Goal: Information Seeking & Learning: Learn about a topic

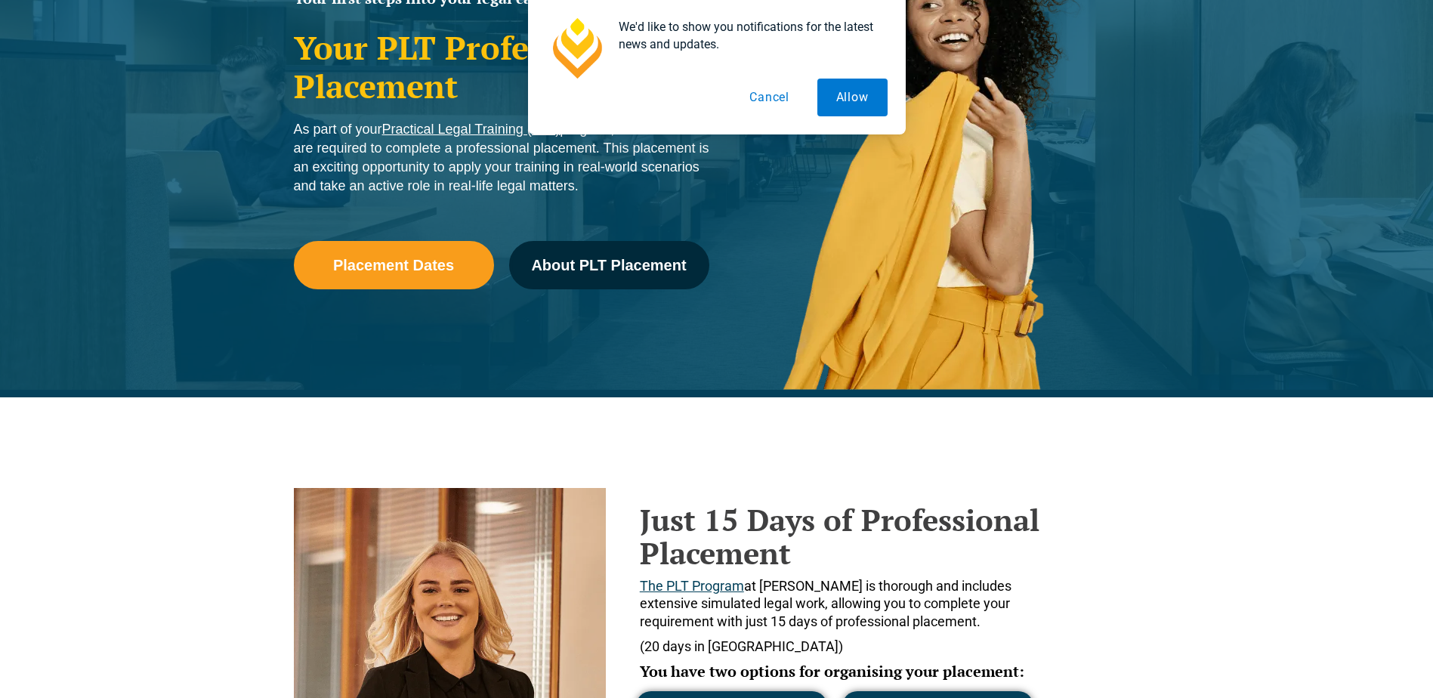
scroll to position [335, 0]
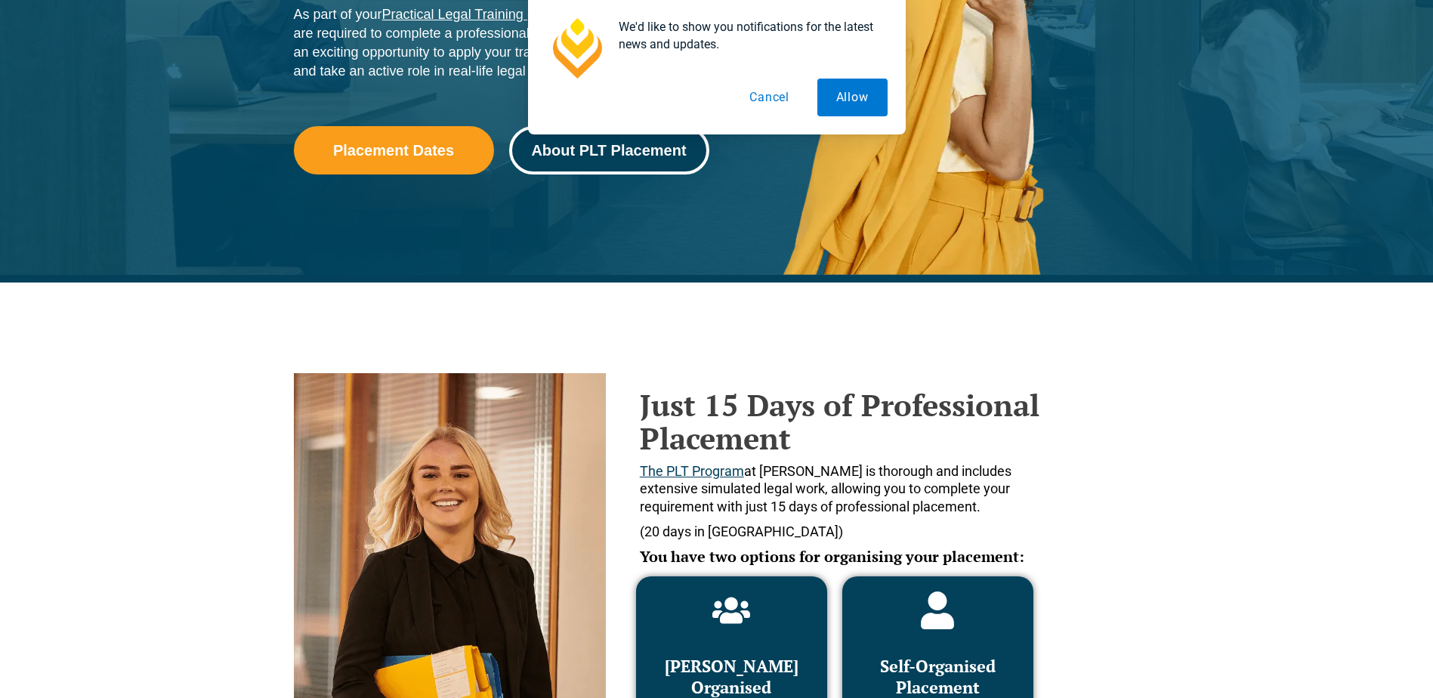
click at [677, 147] on span "About PLT Placement" at bounding box center [608, 150] width 155 height 15
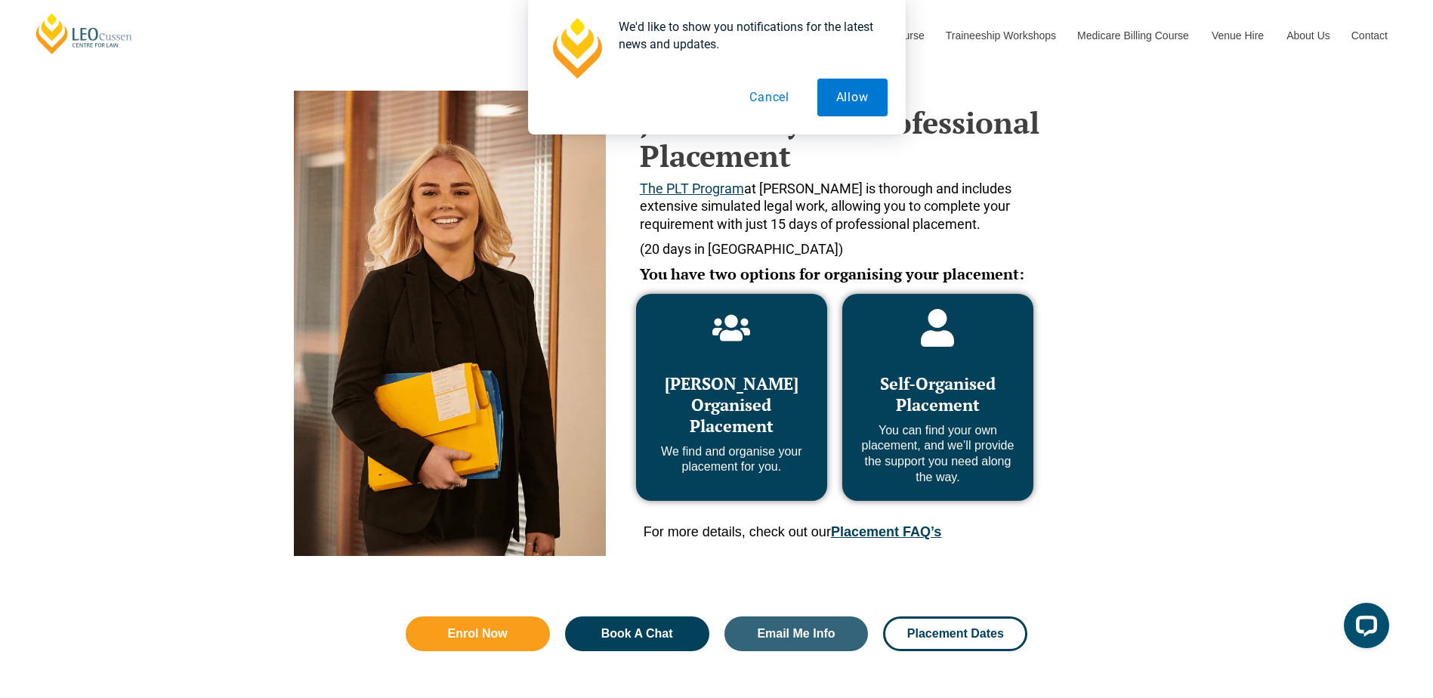
click at [753, 94] on button "Cancel" at bounding box center [770, 98] width 78 height 38
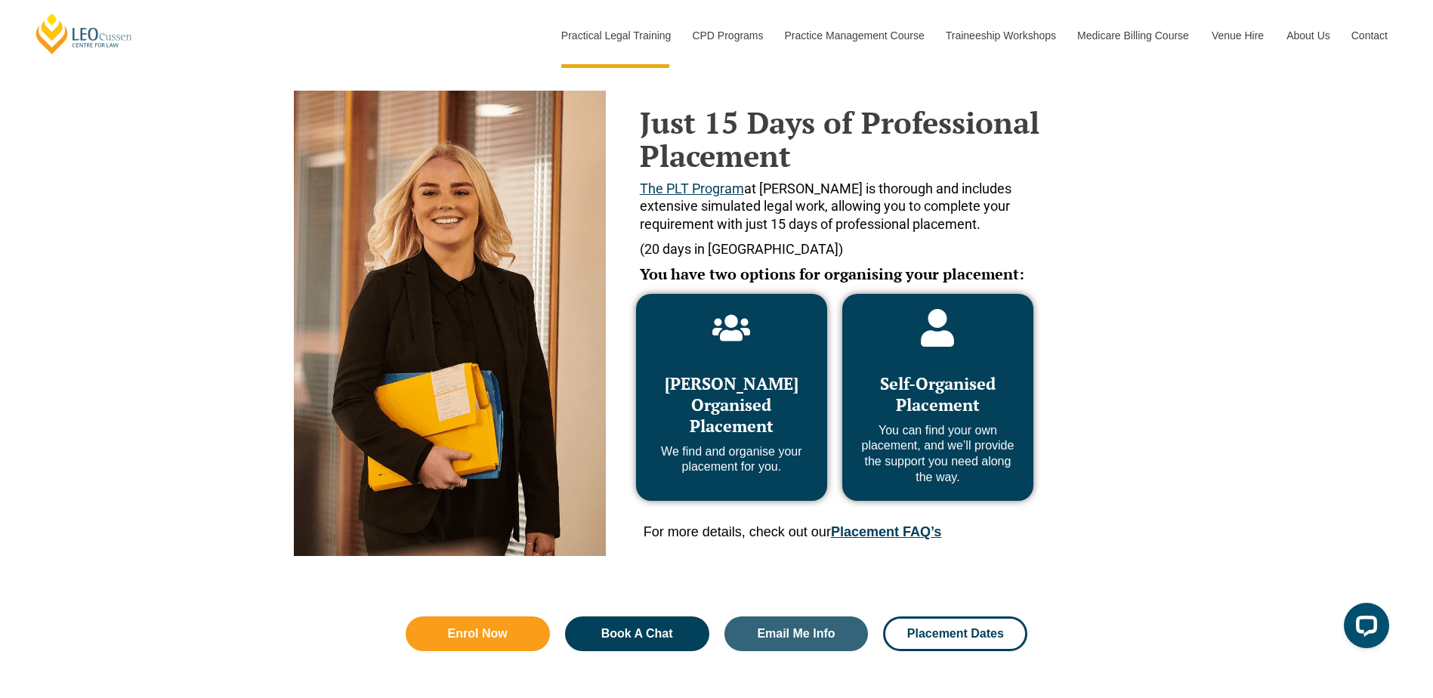
click at [1157, 196] on div "Just 15 Days of Professional Placement The PLT Program at Leo Cussen is thoroug…" at bounding box center [716, 282] width 1433 height 564
click at [1189, 183] on div "Just 15 Days of Professional Placement The PLT Program at Leo Cussen is thoroug…" at bounding box center [716, 282] width 1433 height 564
click at [1189, 164] on div "Just 15 Days of Professional Placement The PLT Program at Leo Cussen is thoroug…" at bounding box center [716, 282] width 1433 height 564
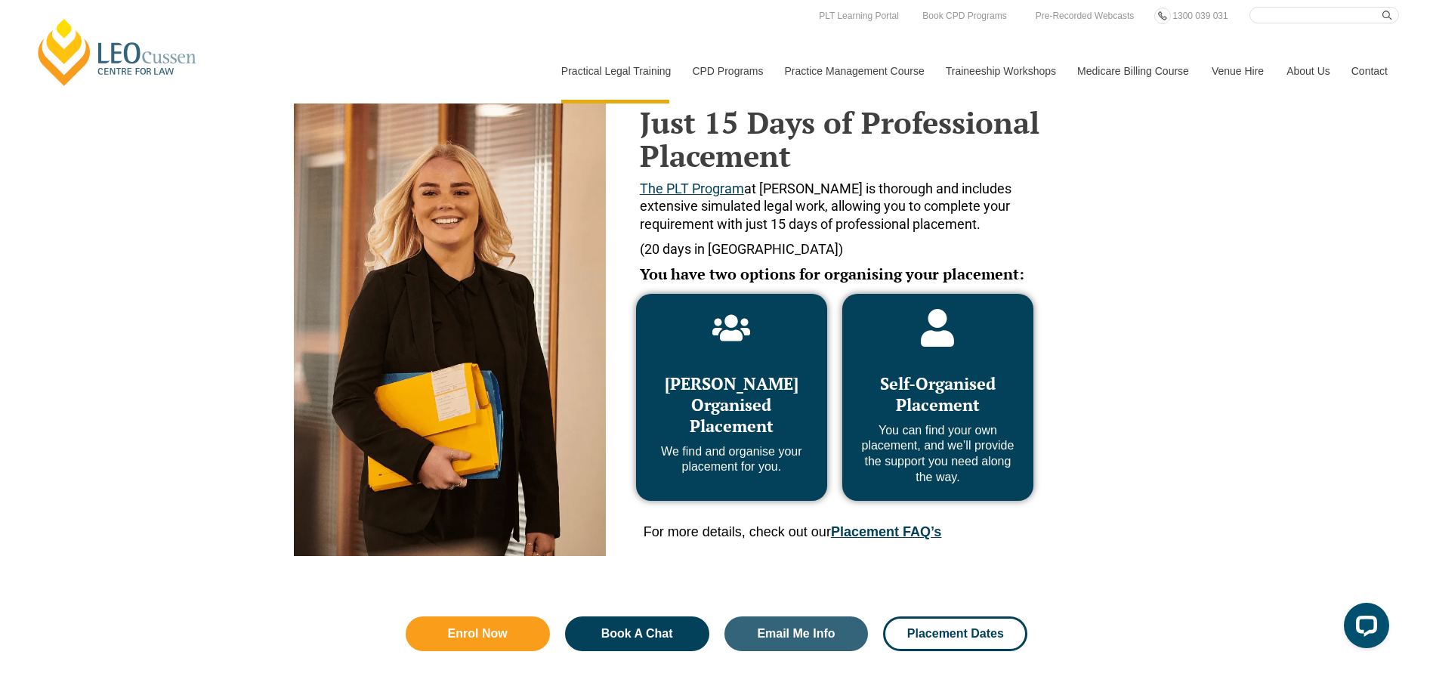
click at [1189, 234] on div "Just 15 Days of Professional Placement The PLT Program at Leo Cussen is thoroug…" at bounding box center [716, 282] width 1433 height 564
click at [1167, 161] on div "Just 15 Days of Professional Placement The PLT Program at Leo Cussen is thoroug…" at bounding box center [716, 282] width 1433 height 564
click at [1147, 153] on div "Just 15 Days of Professional Placement The PLT Program at Leo Cussen is thoroug…" at bounding box center [716, 282] width 861 height 564
click at [1167, 209] on div "Just 15 Days of Professional Placement The PLT Program at Leo Cussen is thoroug…" at bounding box center [716, 282] width 1433 height 564
drag, startPoint x: 1170, startPoint y: 227, endPoint x: 1284, endPoint y: 215, distance: 114.1
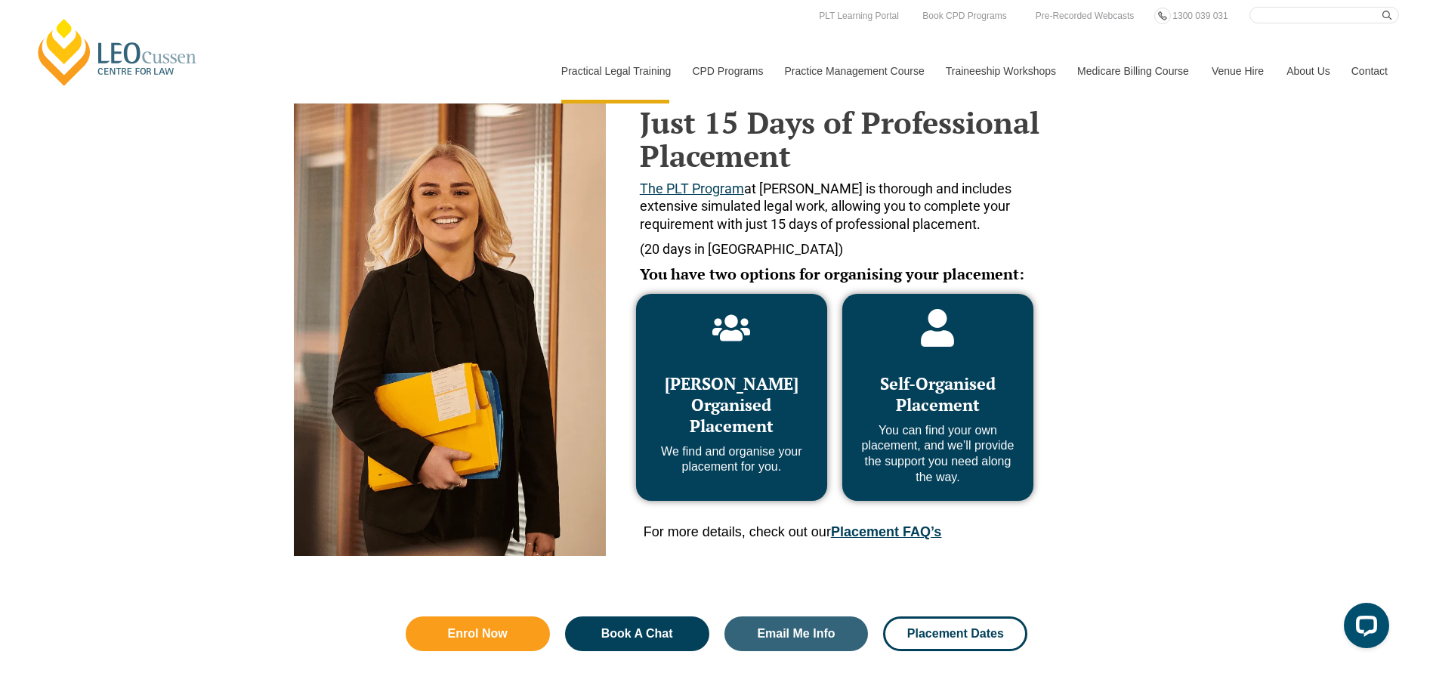
click at [1284, 215] on div "Just 15 Days of Professional Placement The PLT Program at Leo Cussen is thoroug…" at bounding box center [716, 282] width 1433 height 564
drag, startPoint x: 1284, startPoint y: 215, endPoint x: 1396, endPoint y: 193, distance: 114.6
click at [1396, 193] on div "Just 15 Days of Professional Placement The PLT Program at Leo Cussen is thoroug…" at bounding box center [716, 282] width 1433 height 564
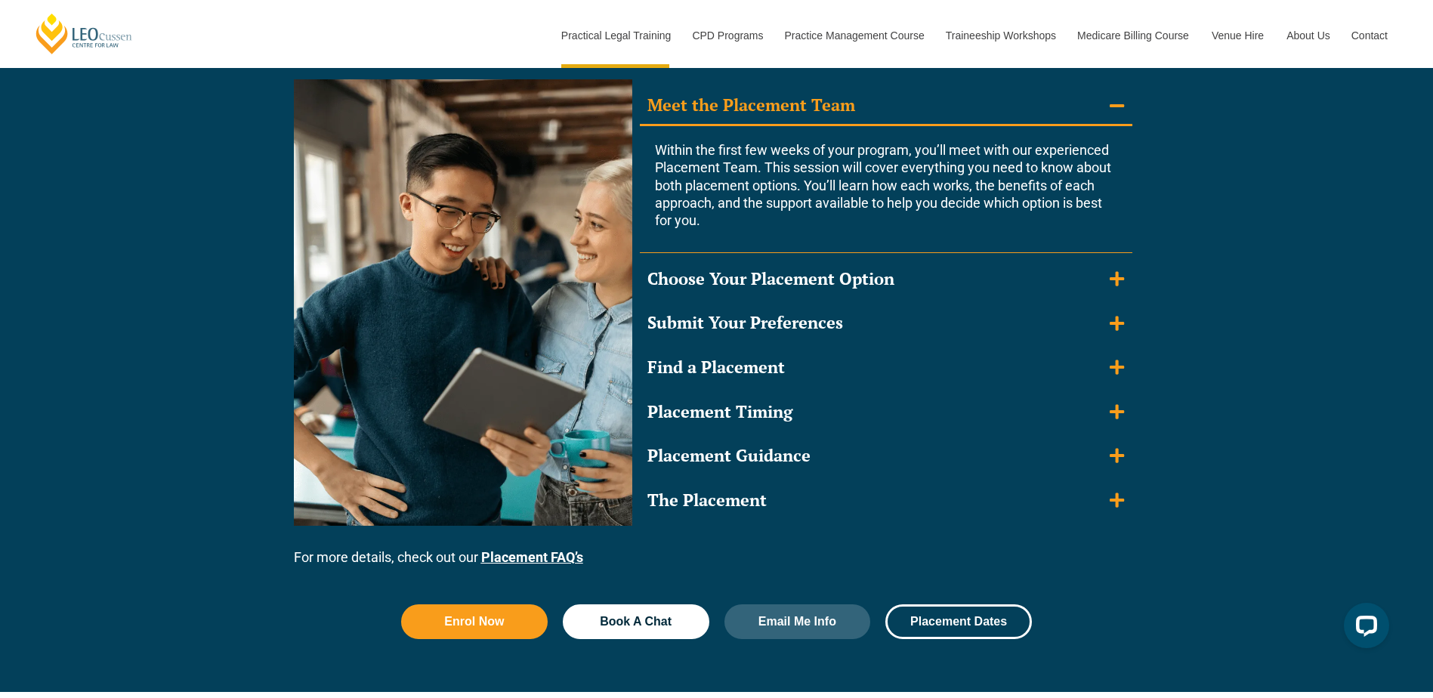
scroll to position [1410, 0]
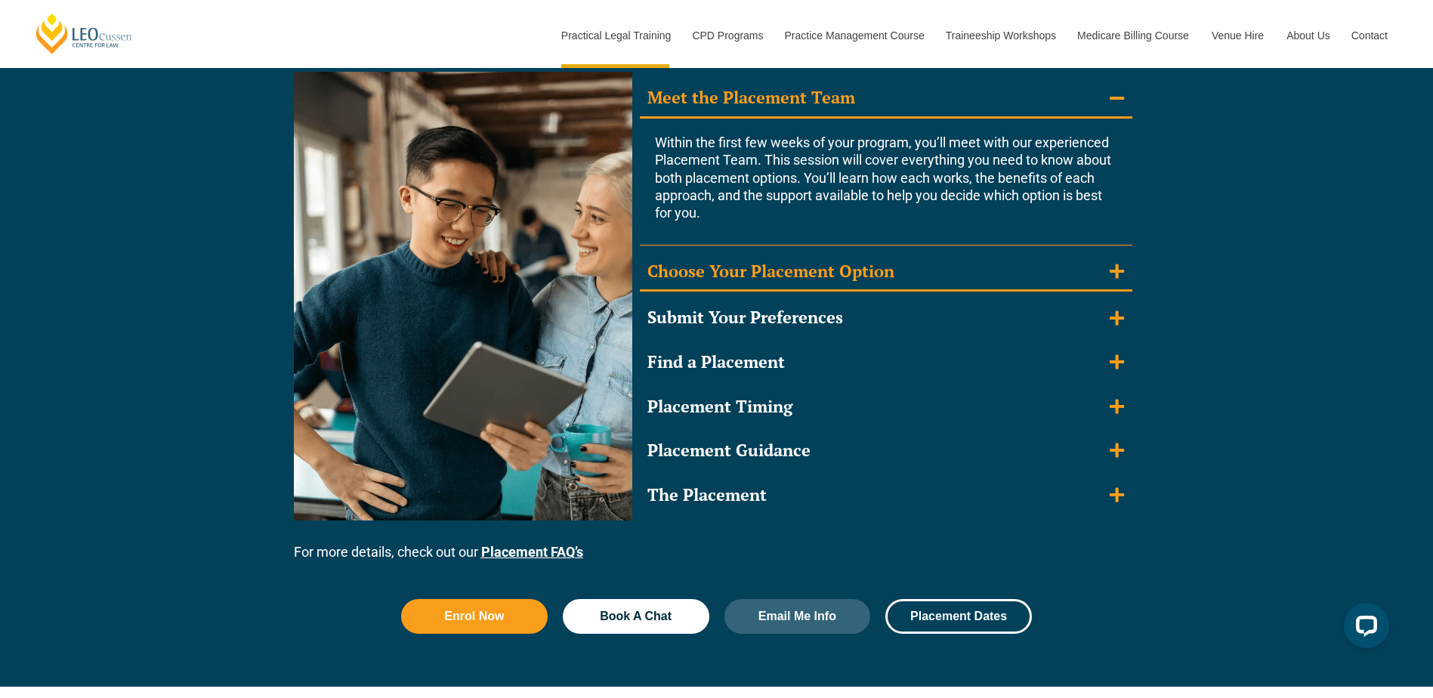
click at [1117, 264] on icon "Accordion. Open links with Enter or Space, close with Escape, and navigate with…" at bounding box center [1117, 271] width 14 height 14
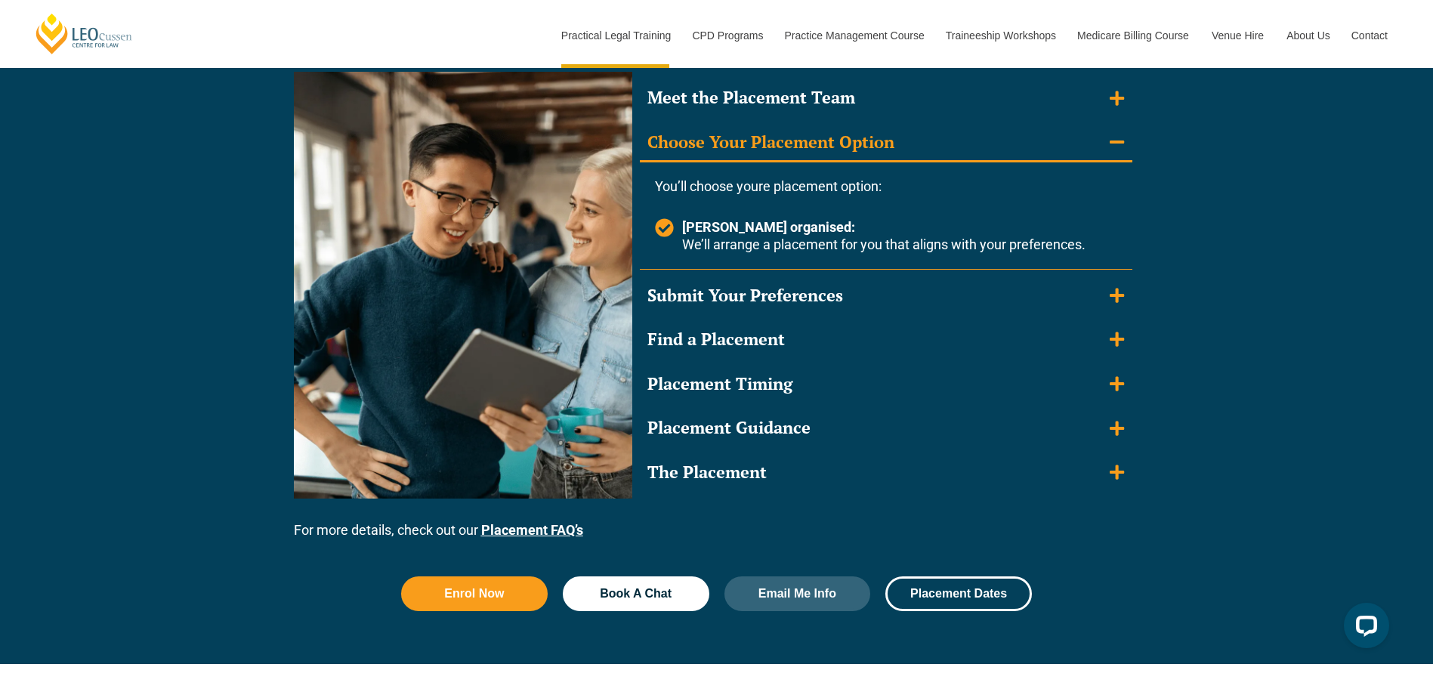
click at [1117, 144] on icon "Accordion. Open links with Enter or Space, close with Escape, and navigate with…" at bounding box center [1117, 142] width 14 height 17
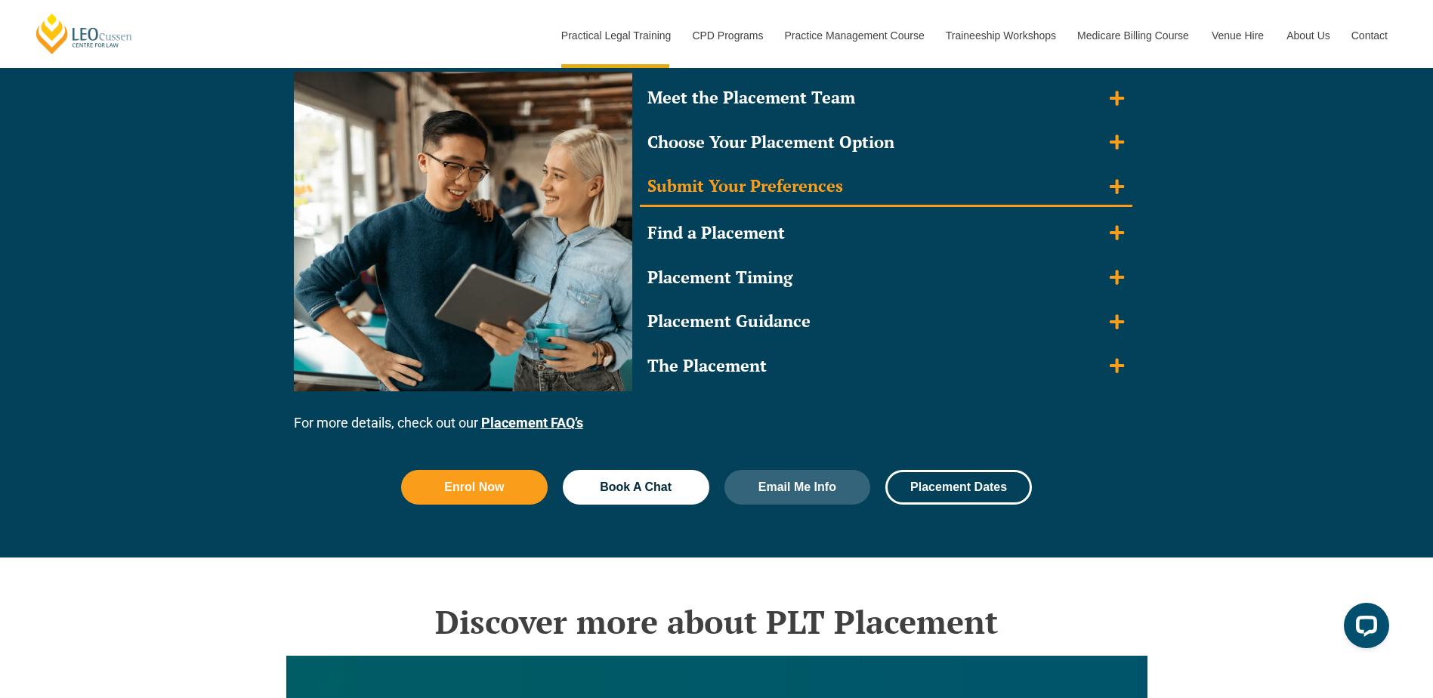
click at [1118, 193] on icon "Accordion. Open links with Enter or Space, close with Escape, and navigate with…" at bounding box center [1117, 186] width 14 height 14
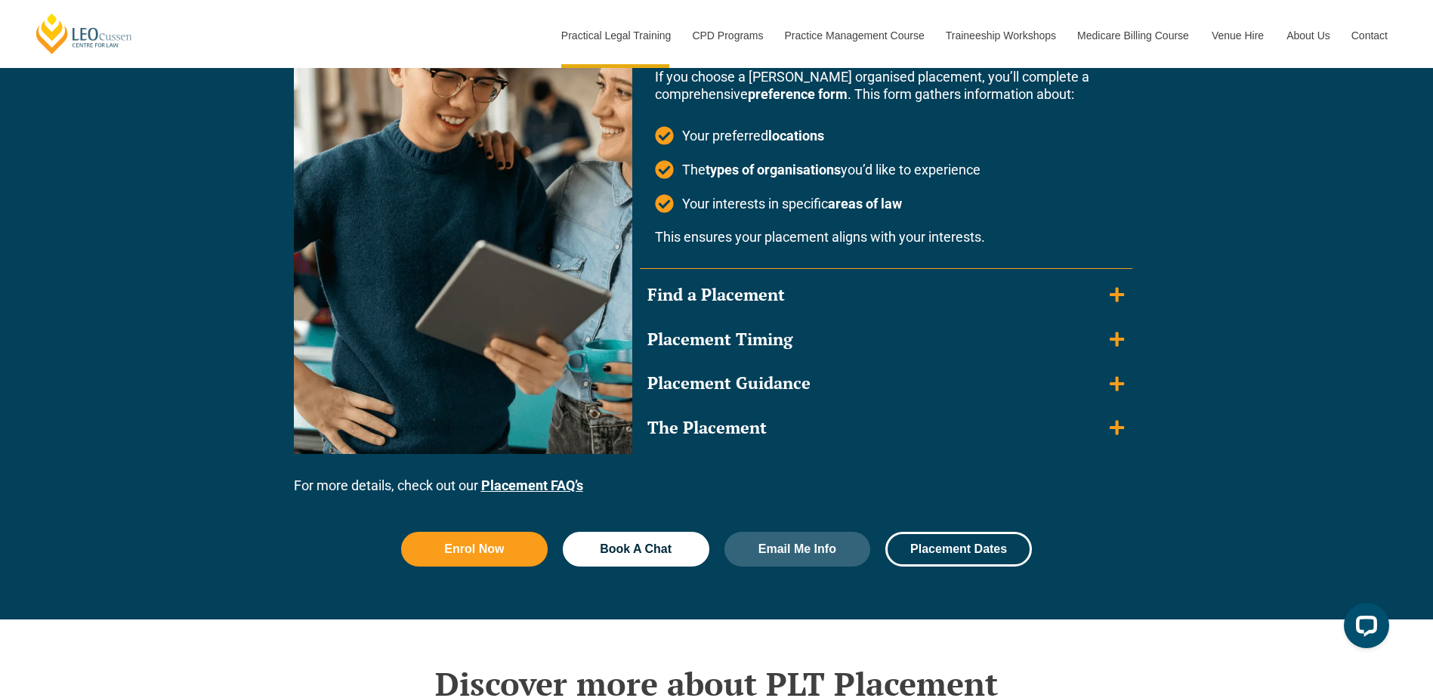
scroll to position [1611, 0]
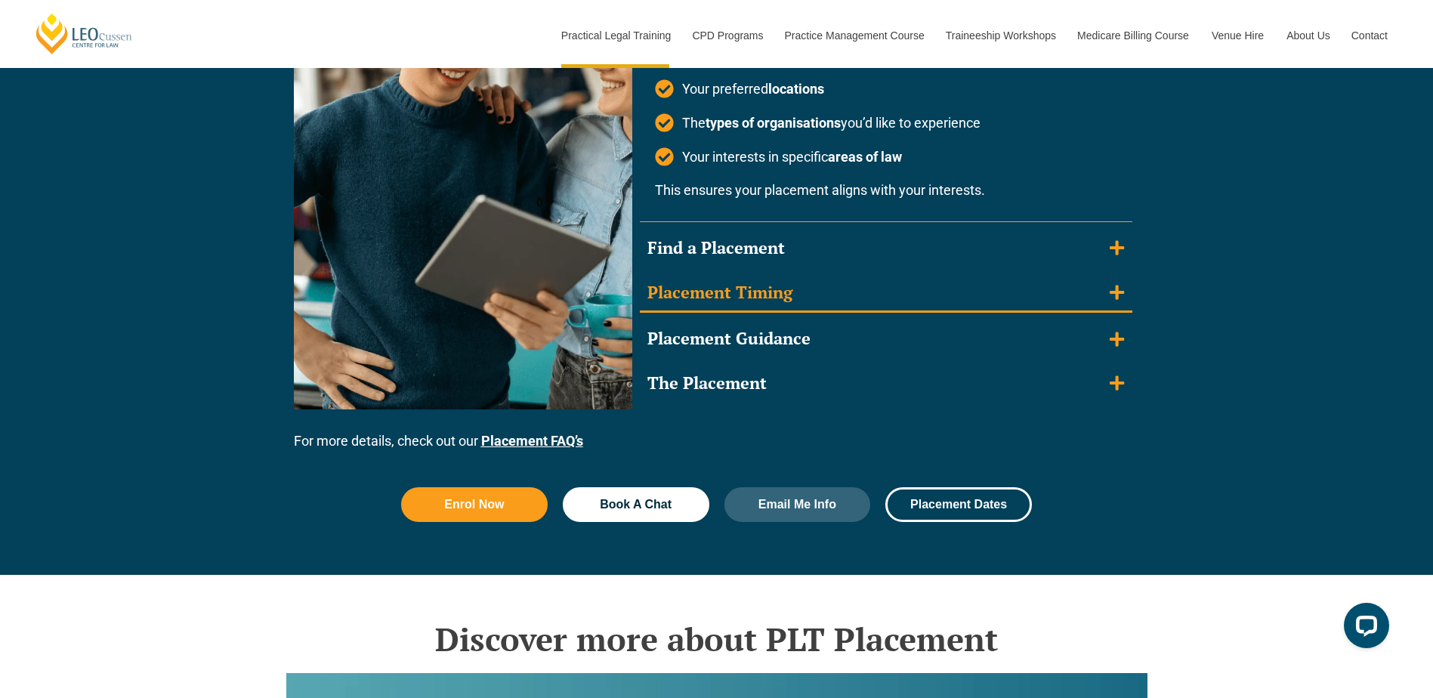
click at [1117, 300] on icon "Accordion. Open links with Enter or Space, close with Escape, and navigate with…" at bounding box center [1117, 292] width 14 height 17
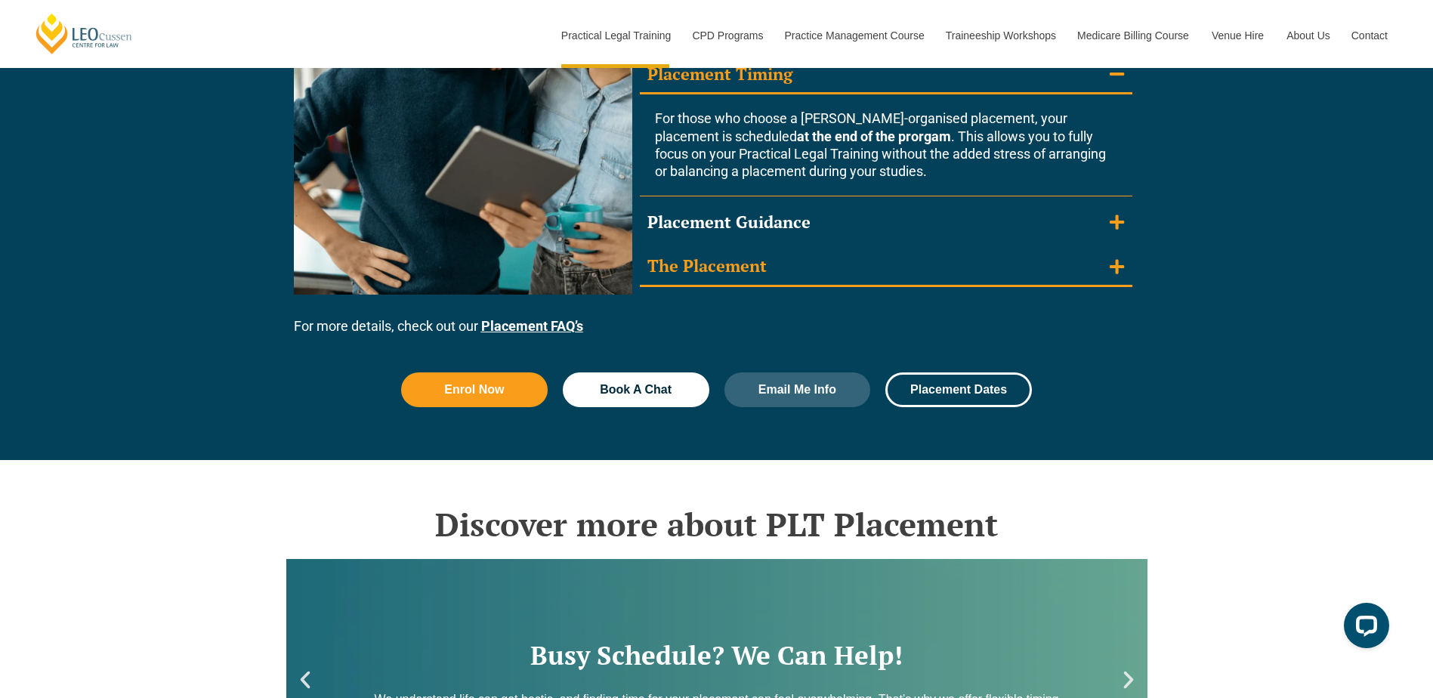
click at [1118, 258] on icon "Accordion. Open links with Enter or Space, close with Escape, and navigate with…" at bounding box center [1117, 266] width 14 height 17
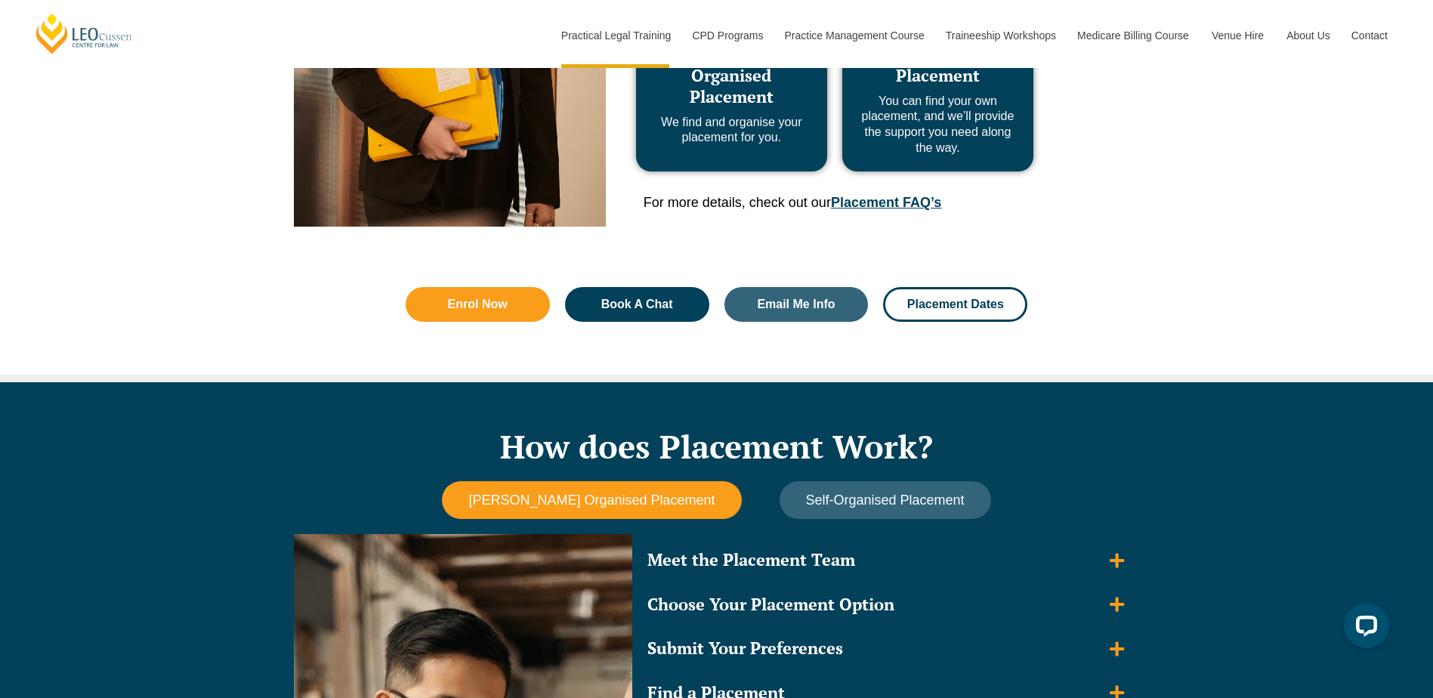
scroll to position [0, 0]
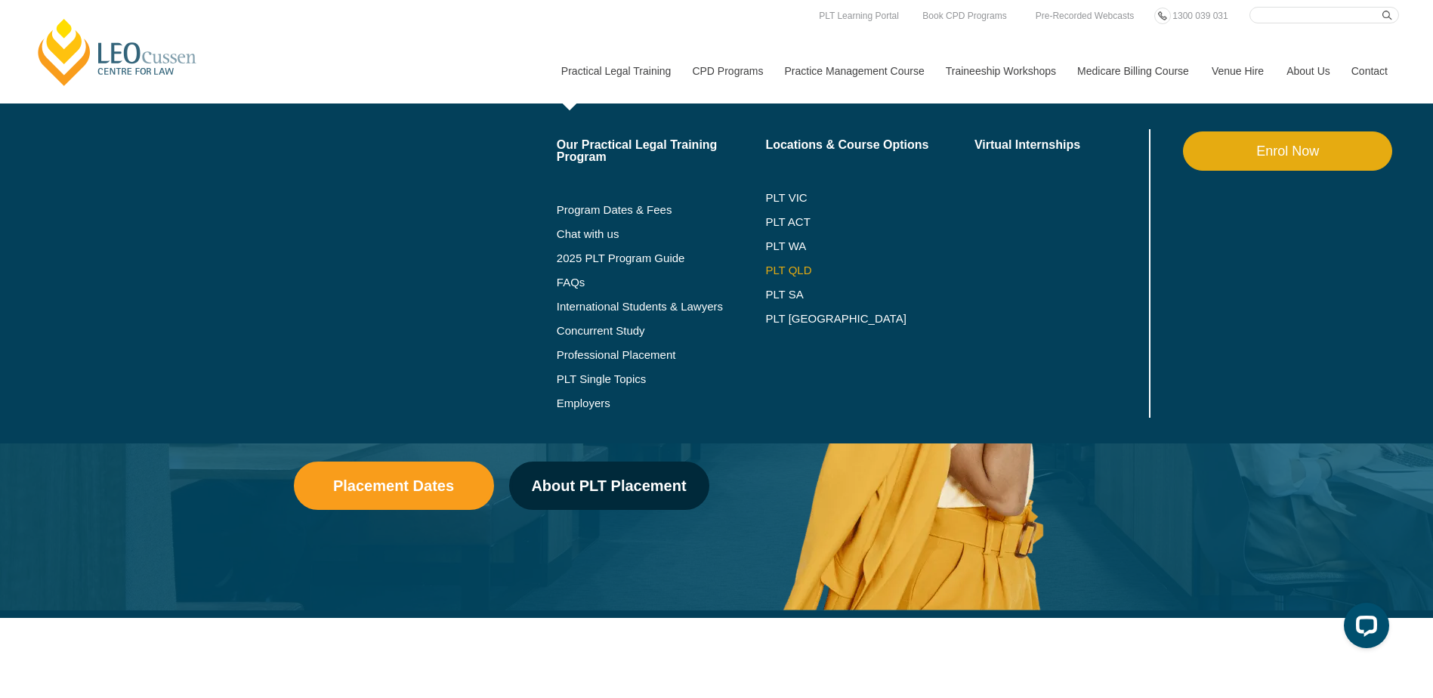
click at [785, 269] on link "PLT QLD" at bounding box center [869, 270] width 209 height 12
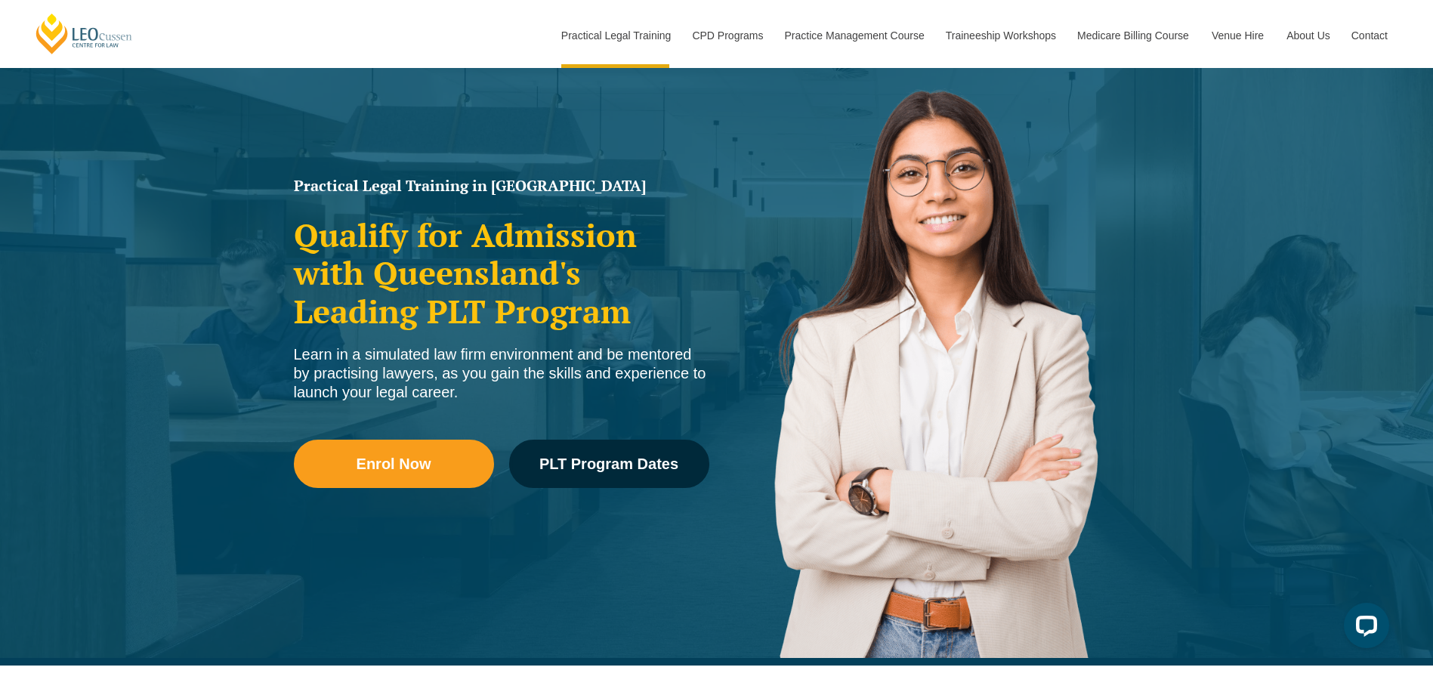
scroll to position [728, 0]
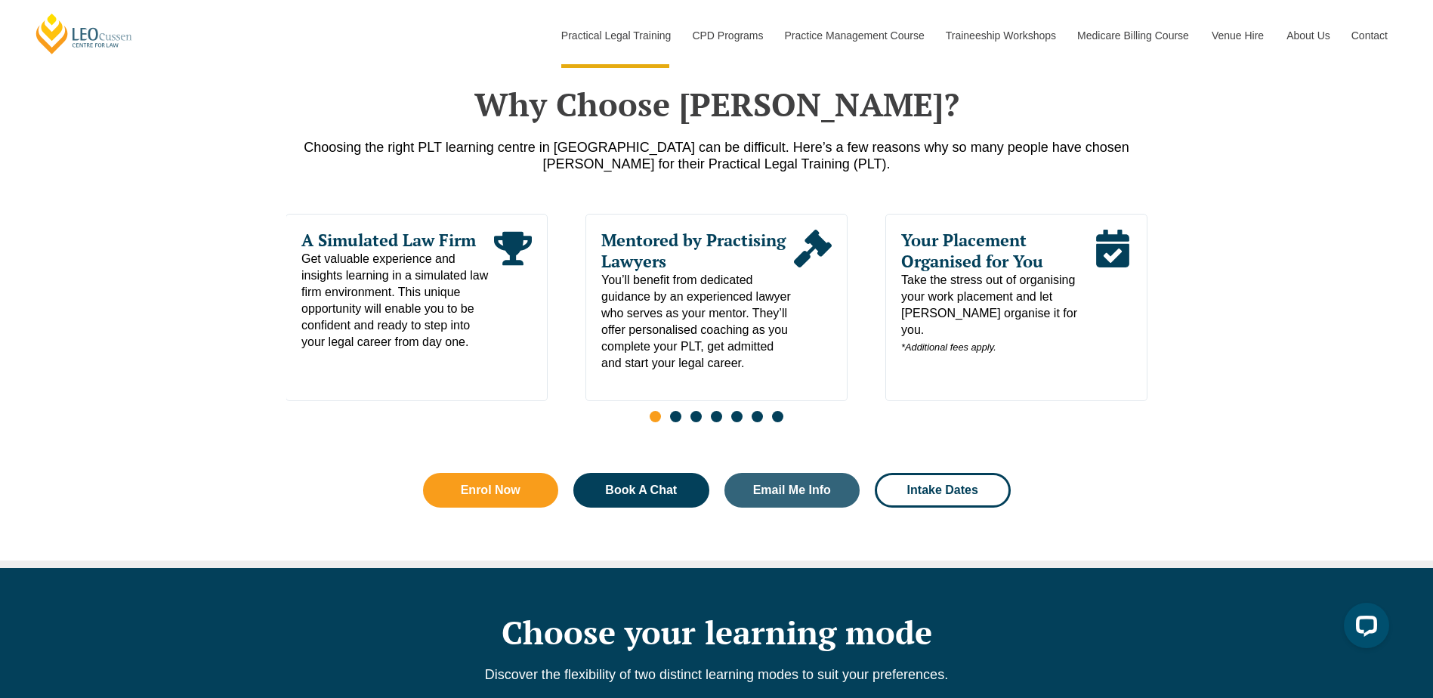
click at [680, 422] on span "Go to slide 2" at bounding box center [675, 416] width 11 height 11
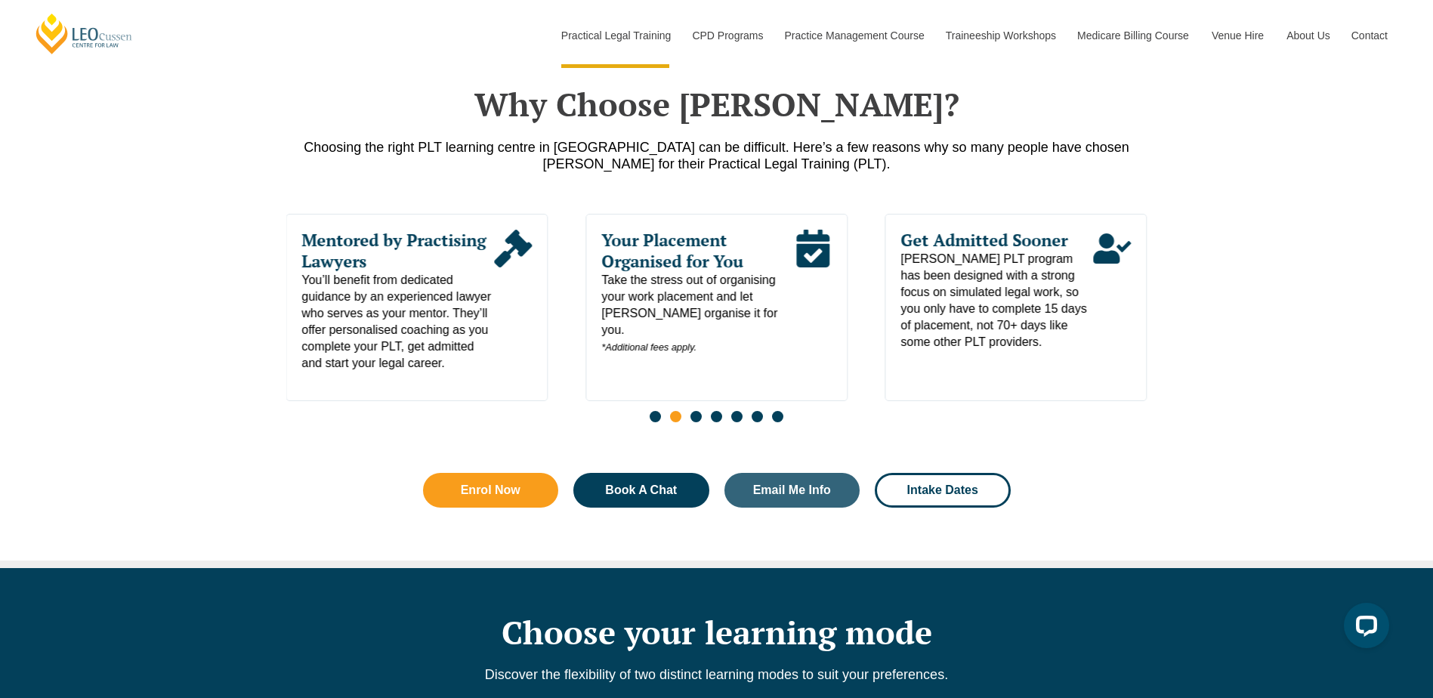
click at [702, 423] on div "Slides" at bounding box center [716, 418] width 861 height 17
click at [697, 422] on span "Go to slide 3" at bounding box center [696, 416] width 11 height 11
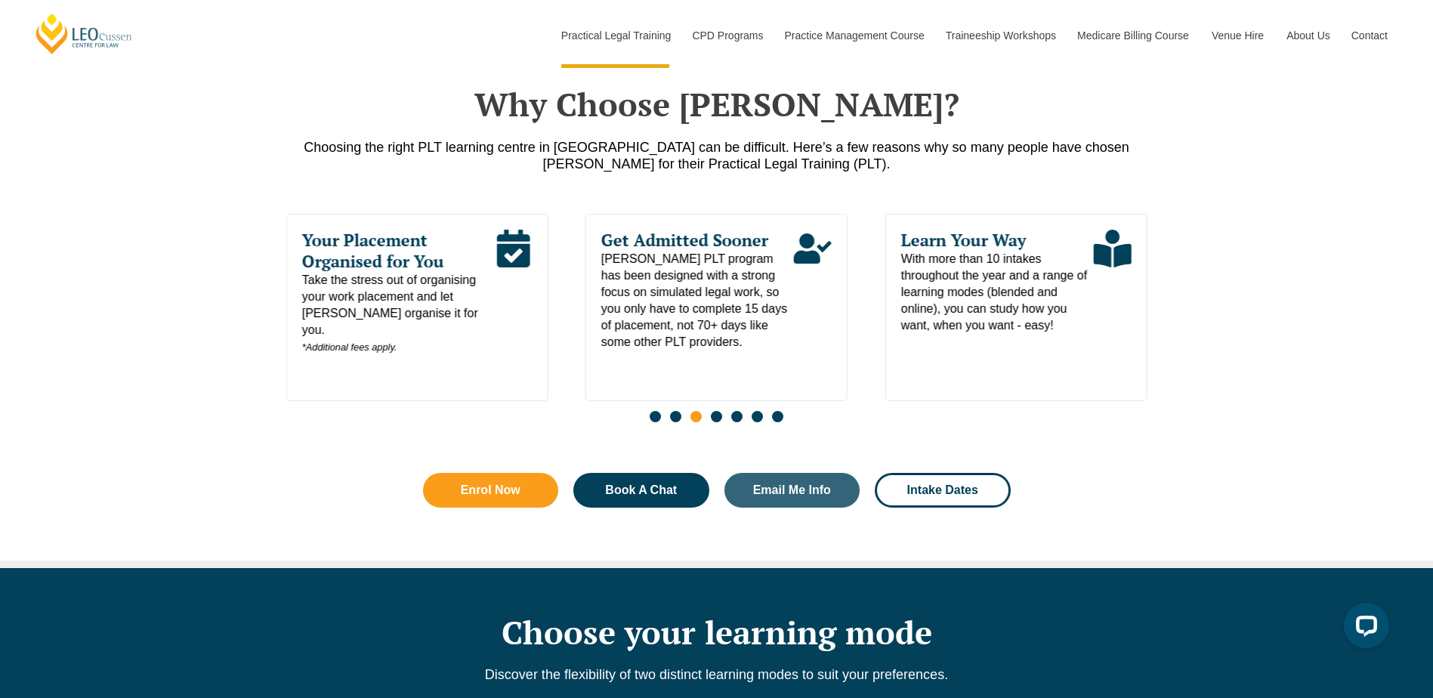
click at [719, 422] on span "Go to slide 4" at bounding box center [716, 416] width 11 height 11
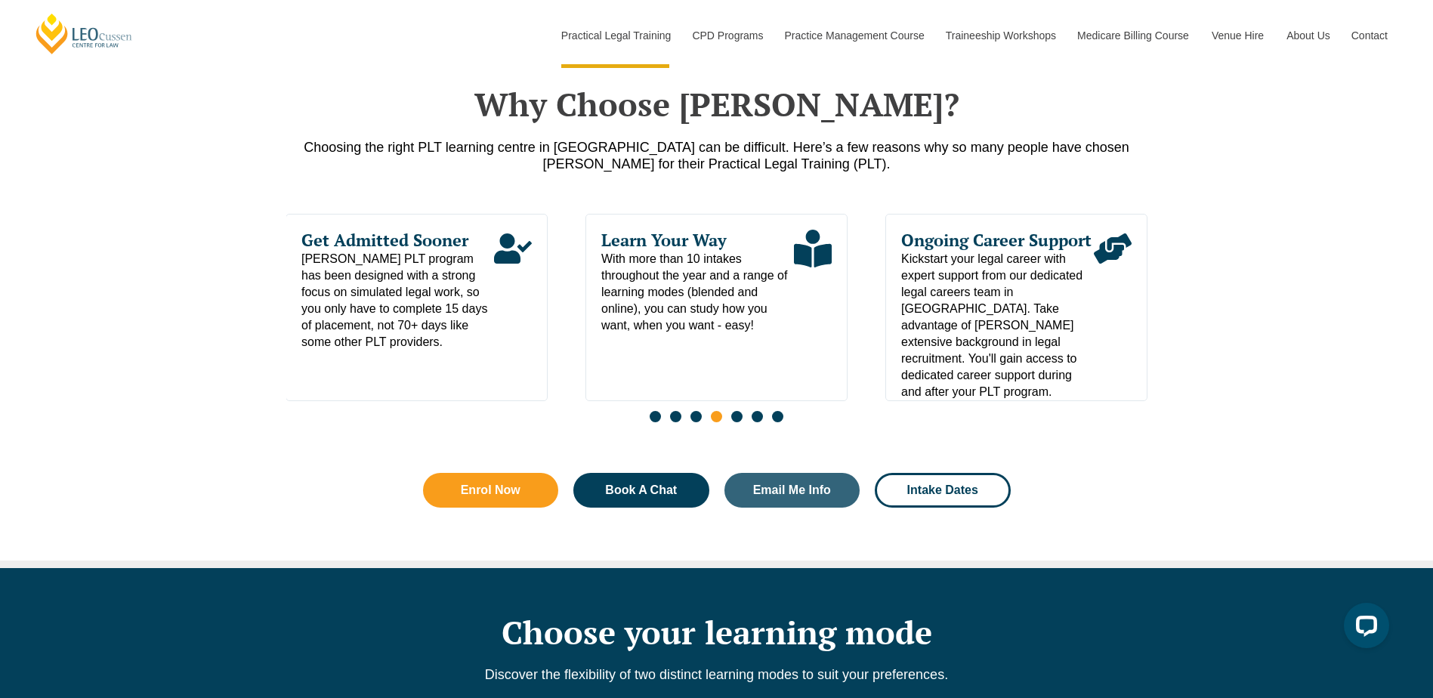
click at [733, 422] on span "Go to slide 5" at bounding box center [736, 416] width 11 height 11
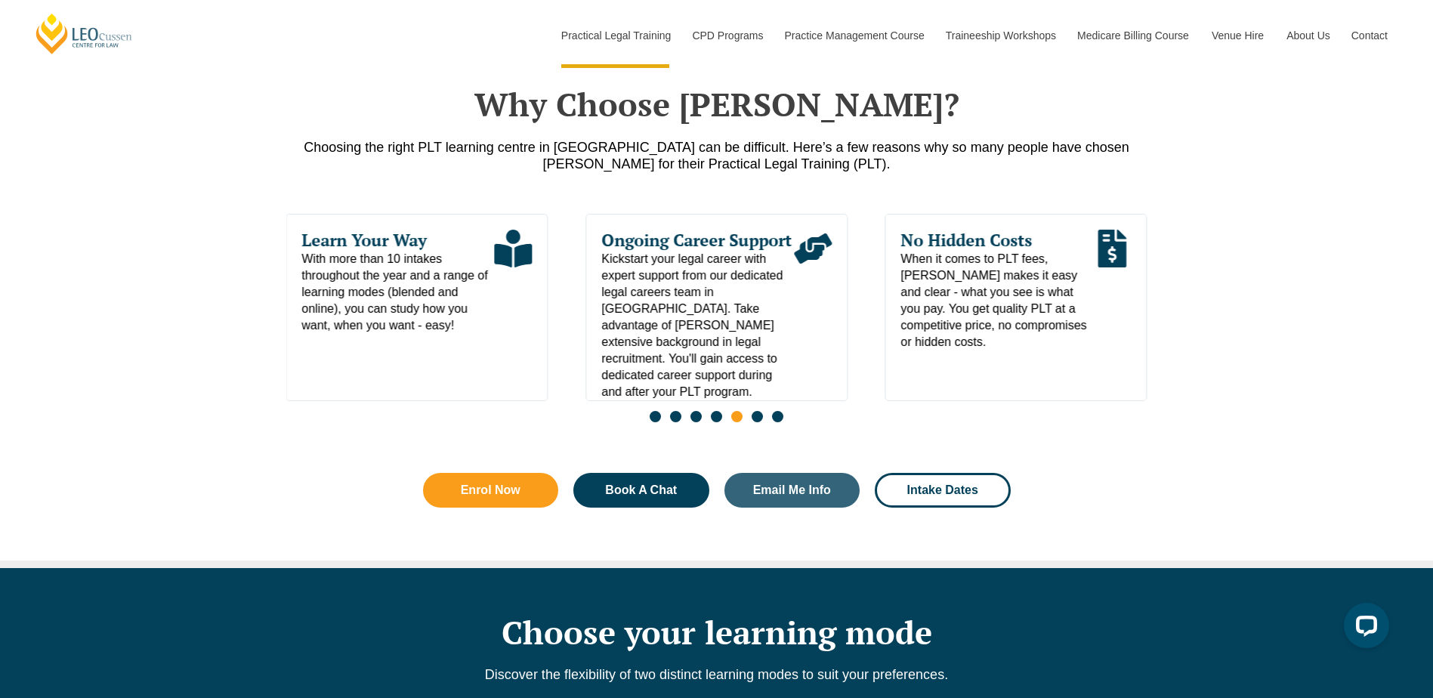
click at [759, 422] on span "Go to slide 6" at bounding box center [757, 416] width 11 height 11
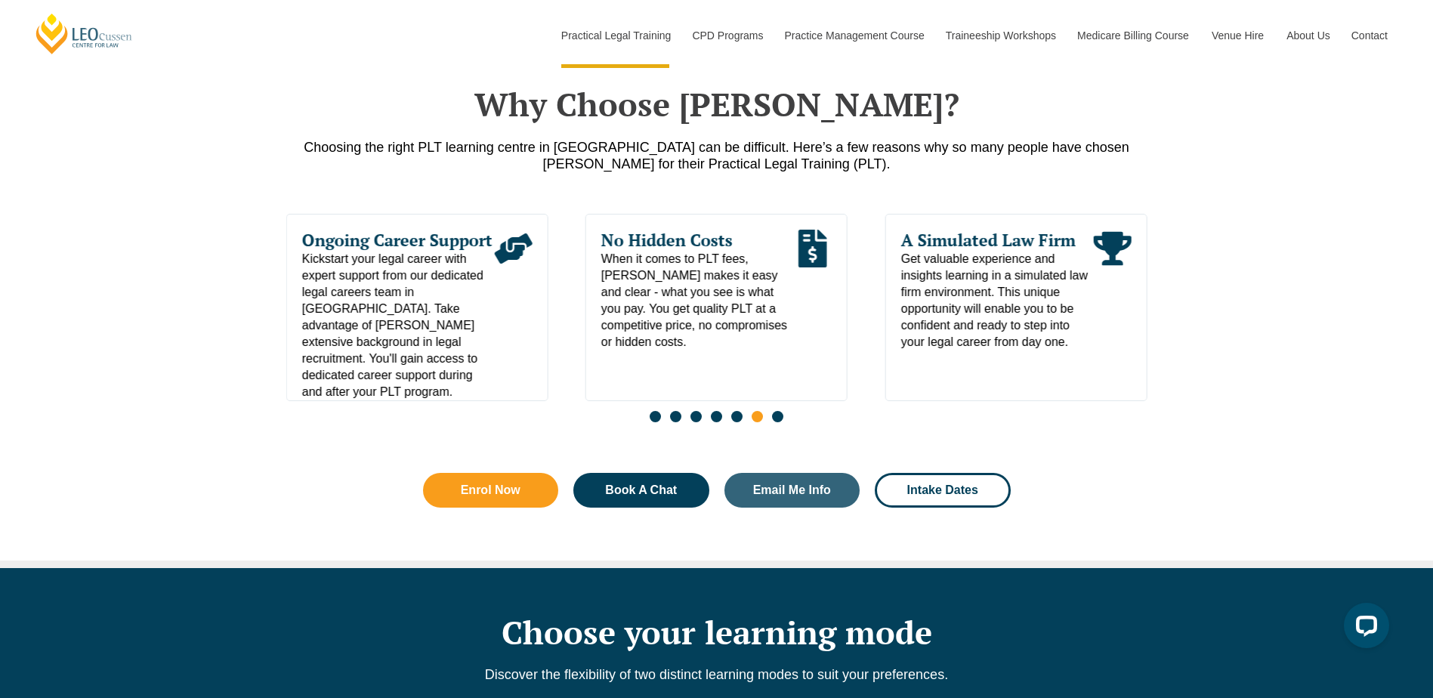
click at [777, 422] on span "Go to slide 7" at bounding box center [777, 416] width 11 height 11
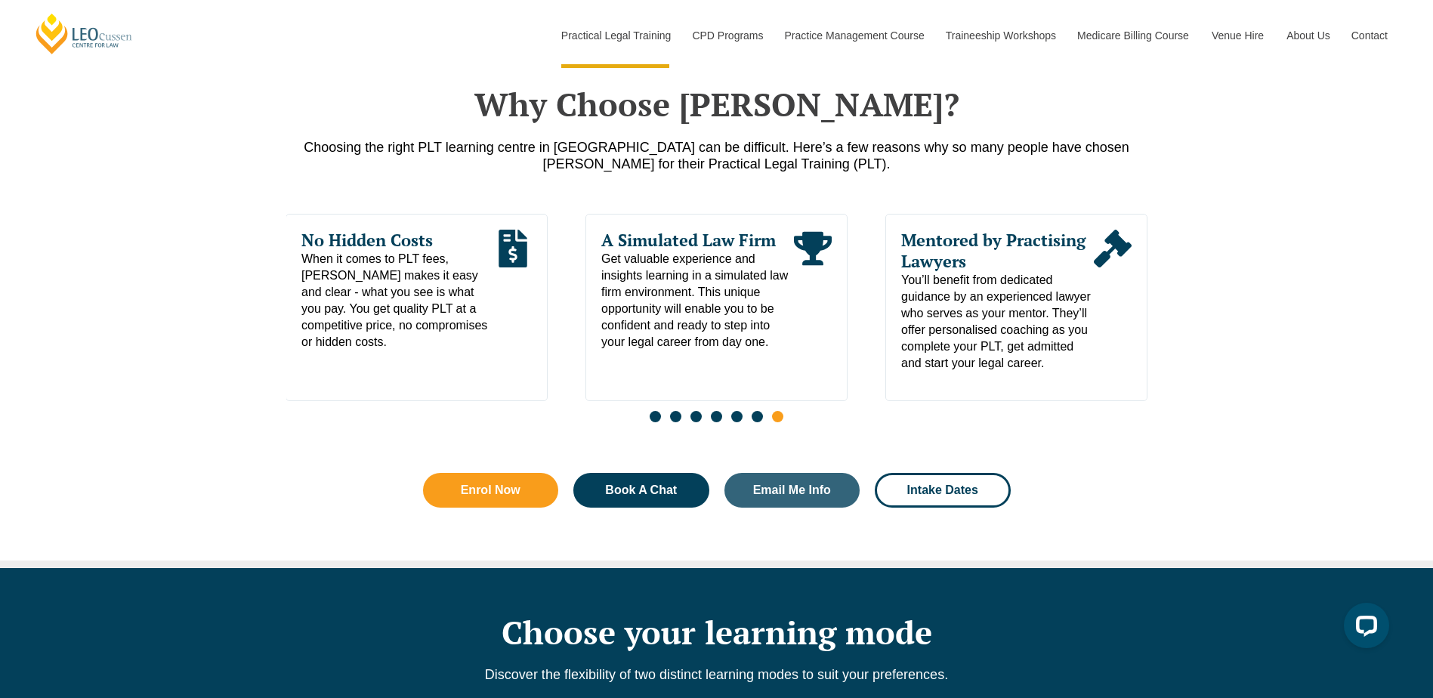
click at [1420, 98] on div "Why Choose Leo Cussen? Choosing the right PLT learning centre in Queensland can…" at bounding box center [716, 303] width 1433 height 527
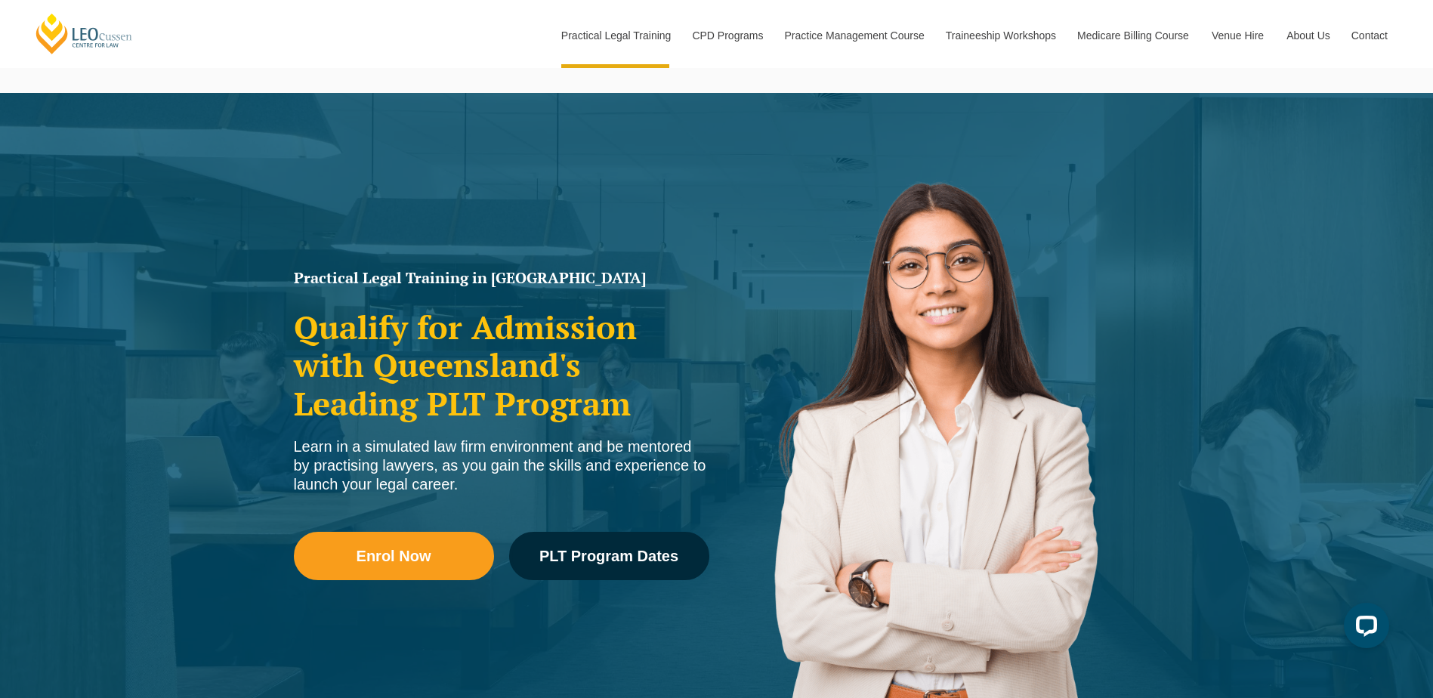
scroll to position [0, 0]
